Goal: Task Accomplishment & Management: Complete application form

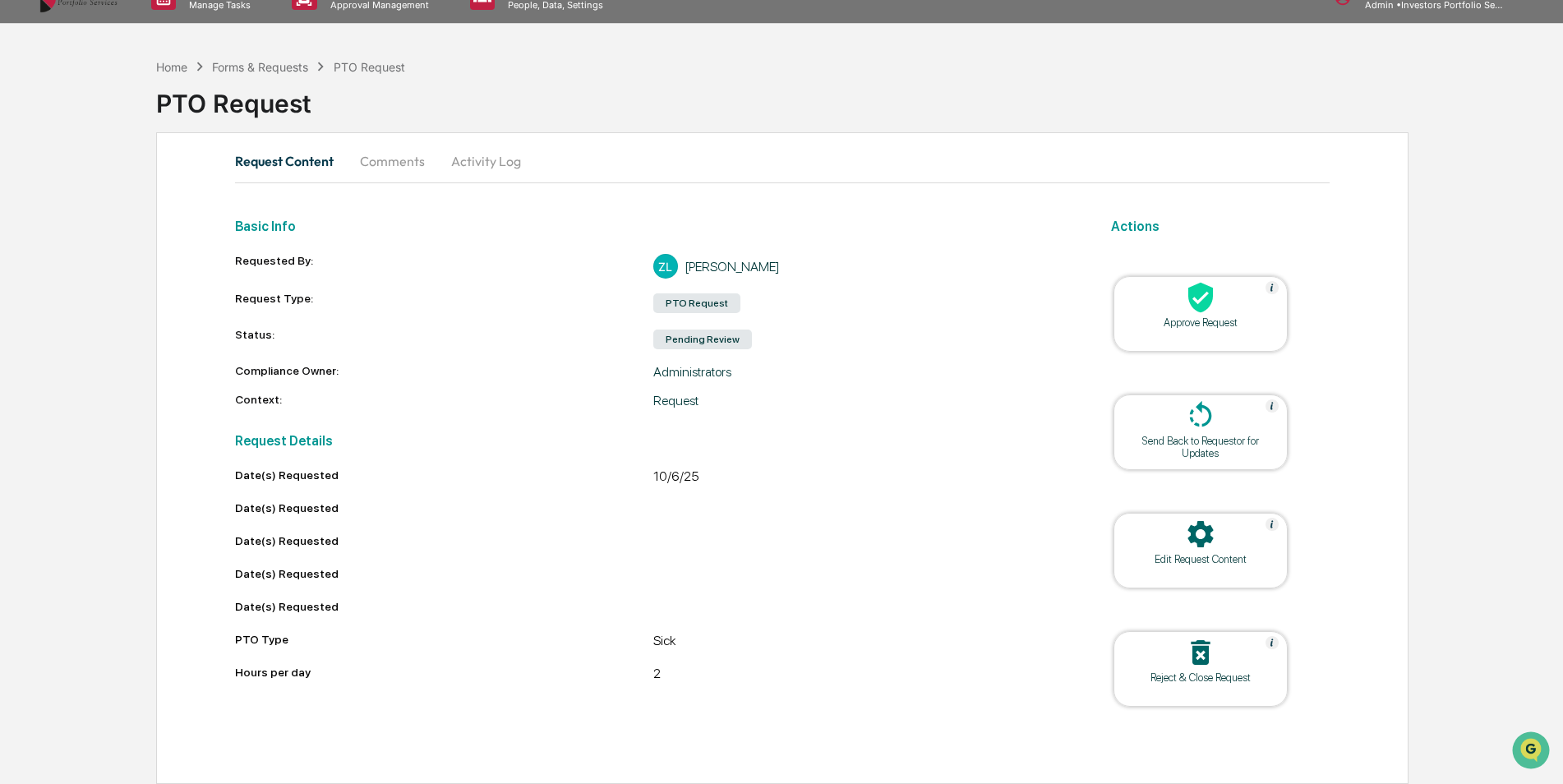
click at [1188, 311] on icon at bounding box center [1200, 297] width 32 height 32
click at [1195, 287] on icon at bounding box center [1201, 297] width 25 height 30
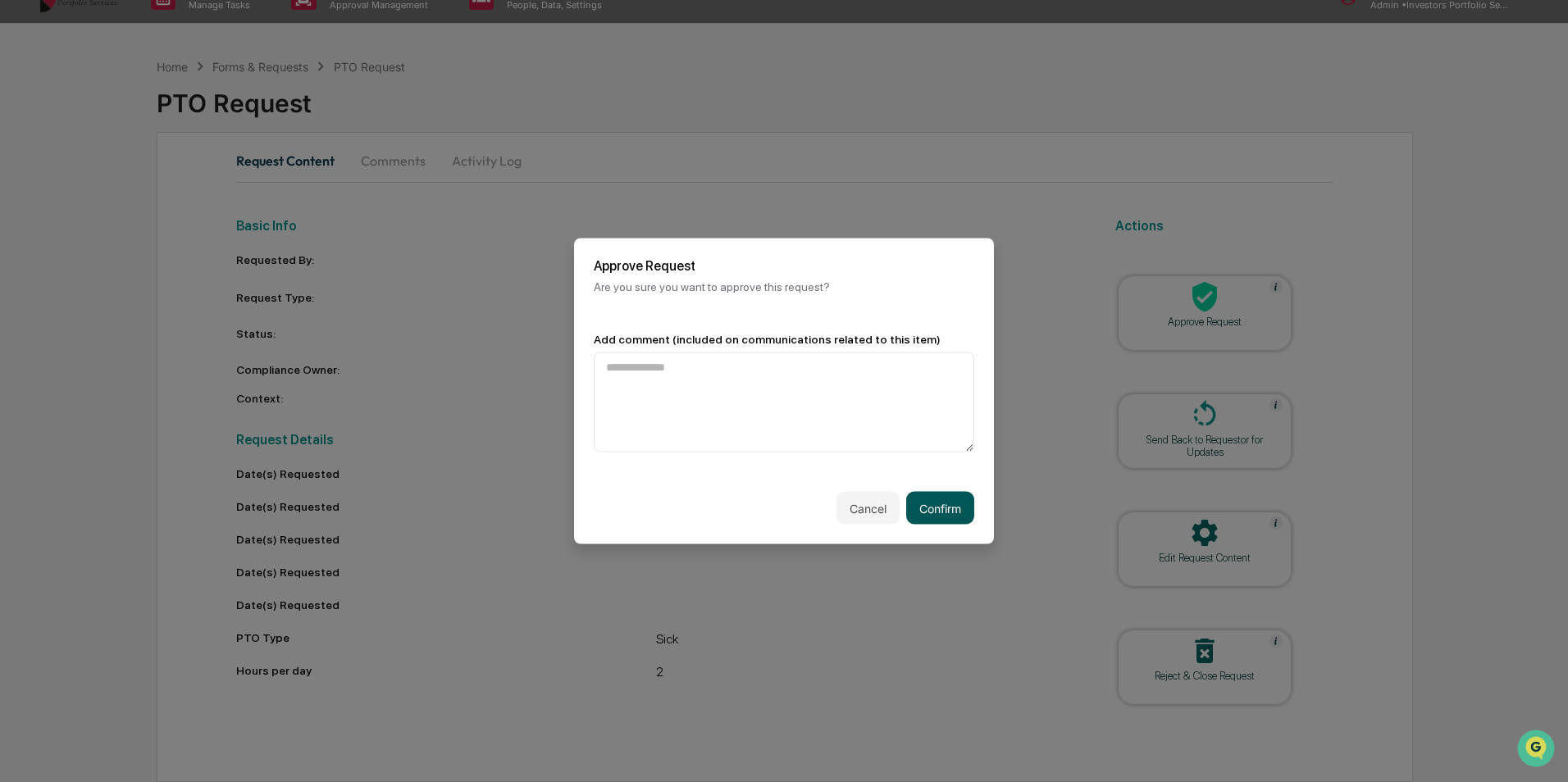
click at [942, 495] on button "Confirm" at bounding box center [940, 508] width 68 height 32
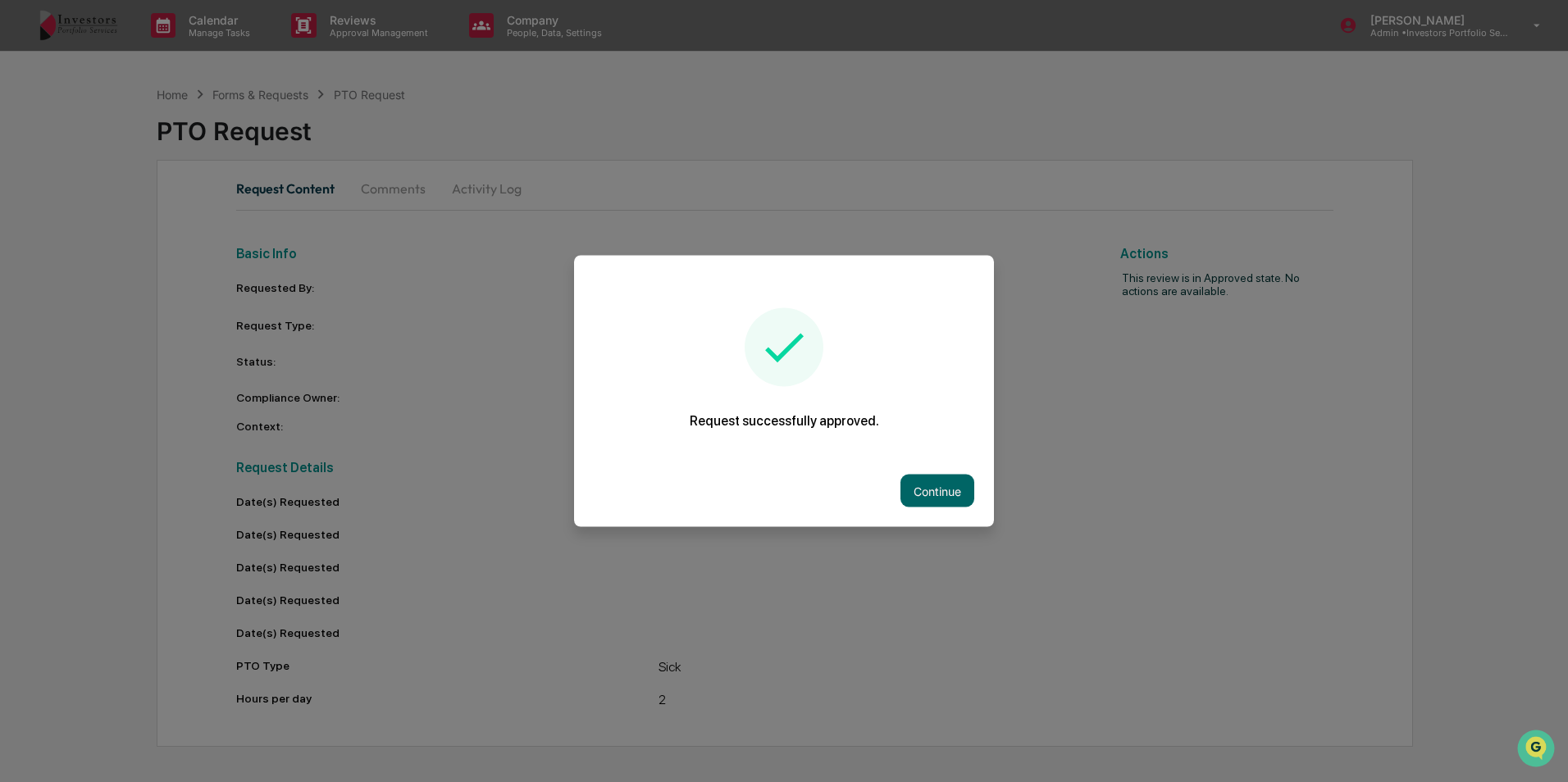
click at [942, 495] on button "Continue" at bounding box center [937, 490] width 74 height 32
